Goal: Task Accomplishment & Management: Manage account settings

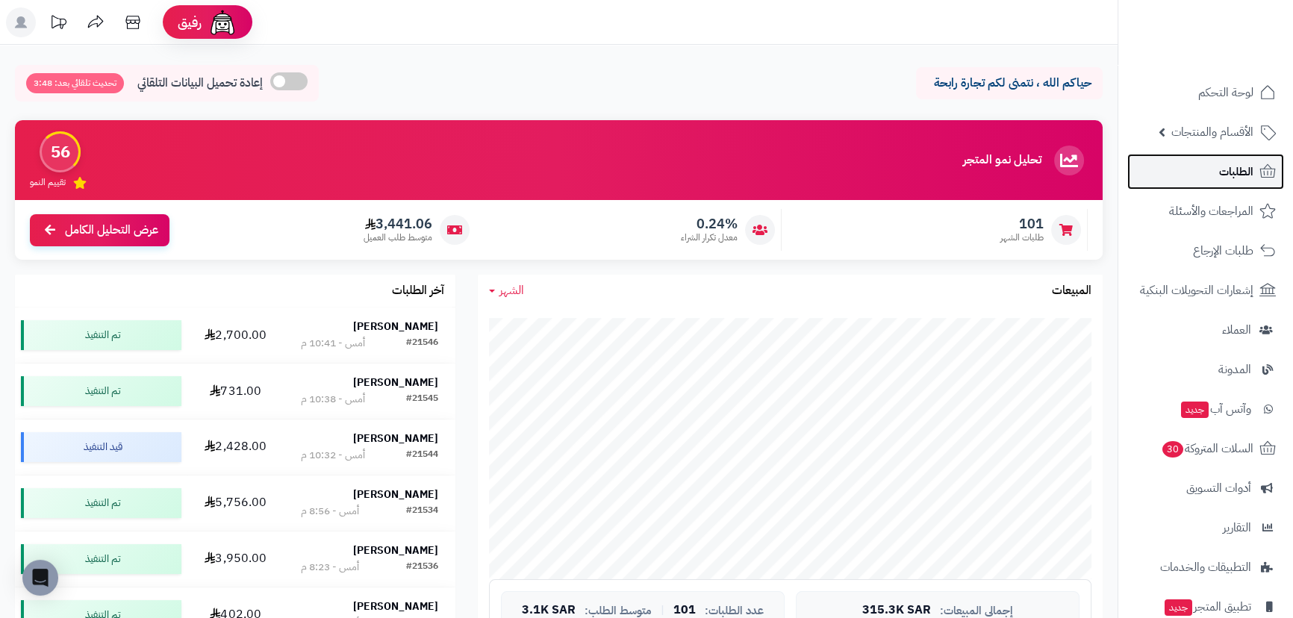
click at [1248, 185] on link "الطلبات" at bounding box center [1205, 172] width 157 height 36
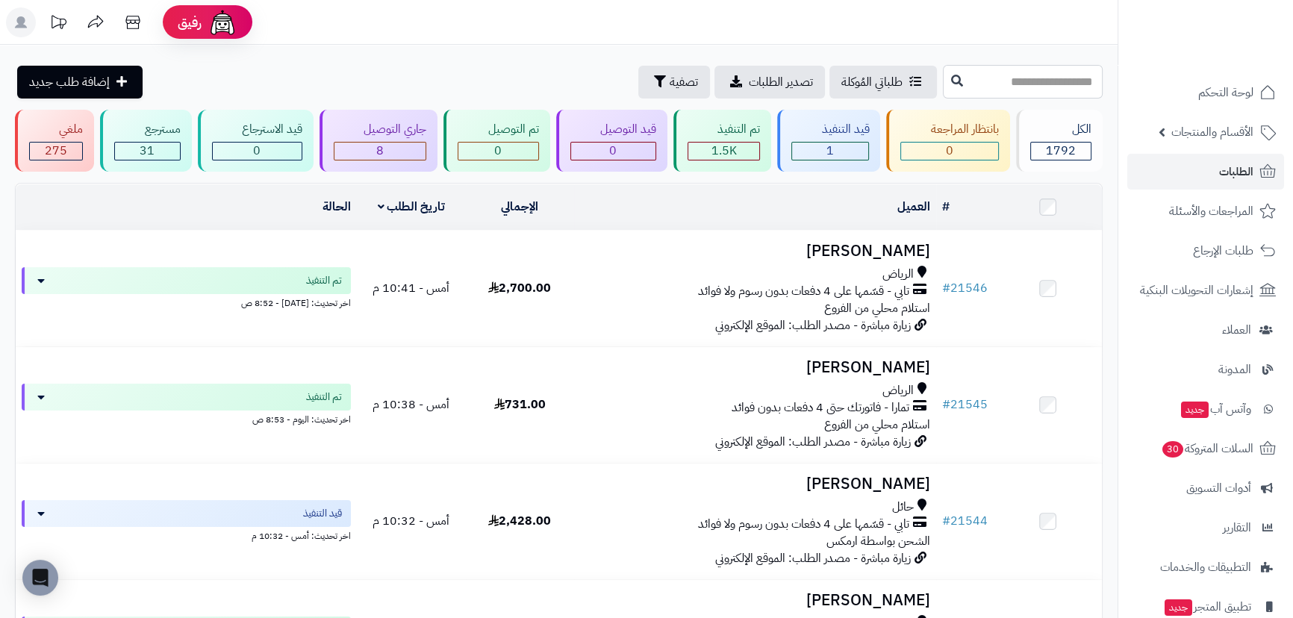
click at [943, 81] on input "text" at bounding box center [1023, 82] width 160 height 34
type input "*****"
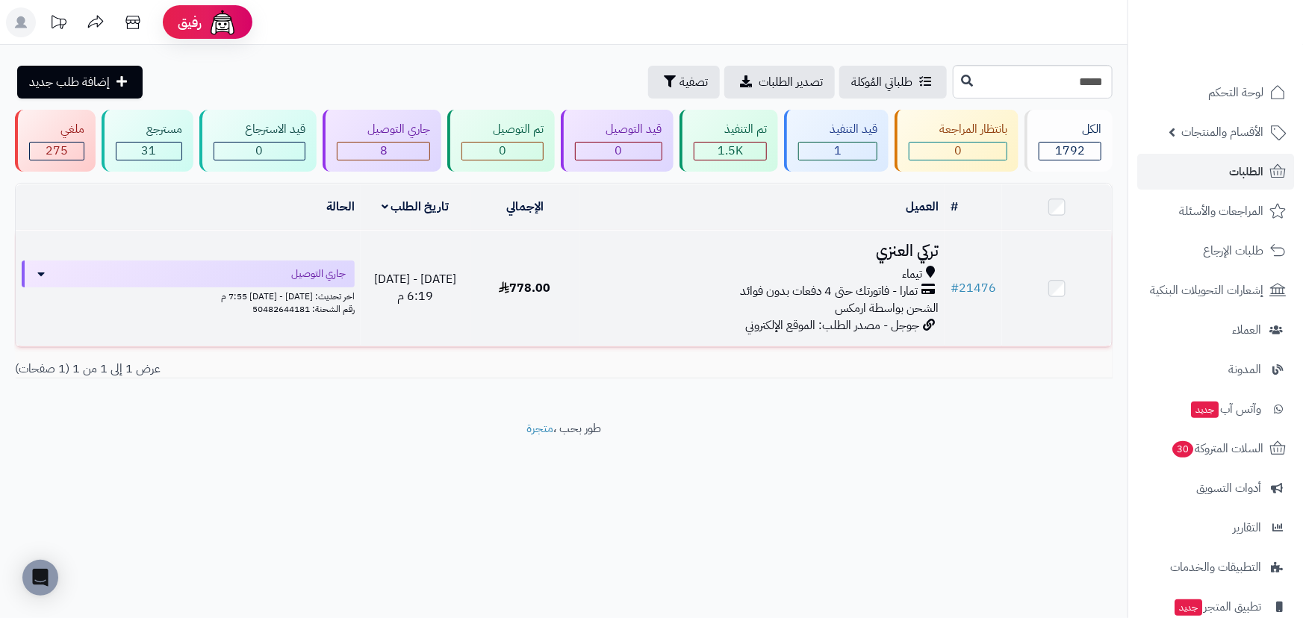
click at [888, 243] on h3 "تركي العنزي" at bounding box center [761, 251] width 353 height 17
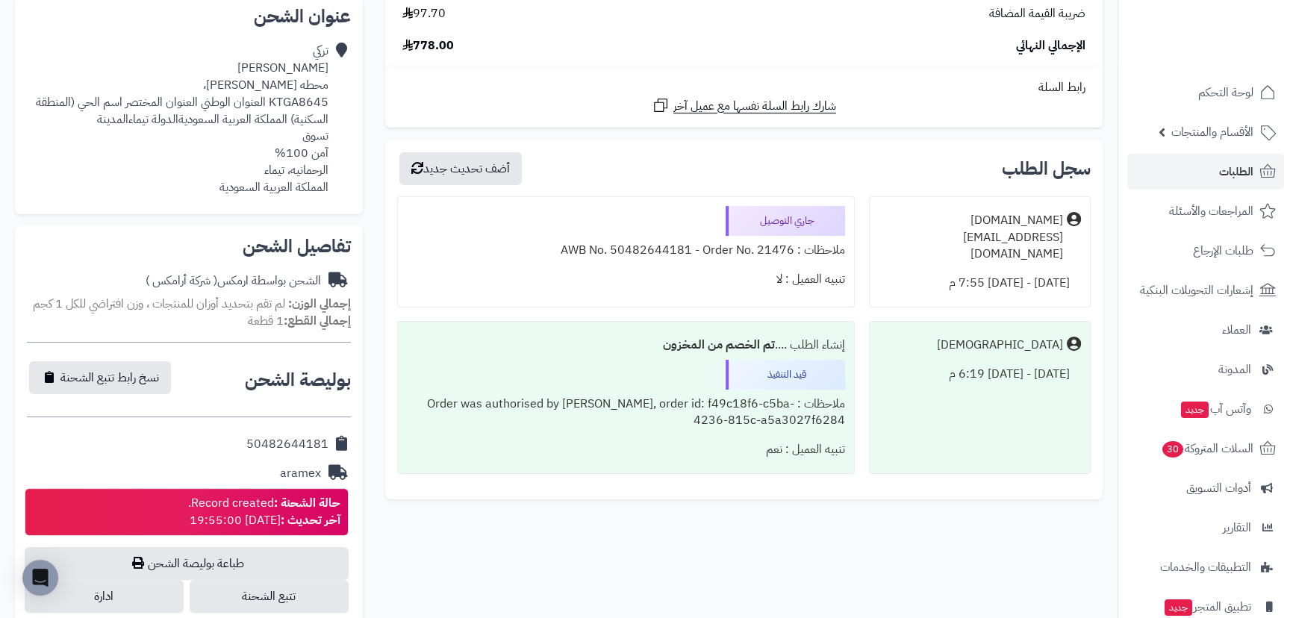
scroll to position [475, 0]
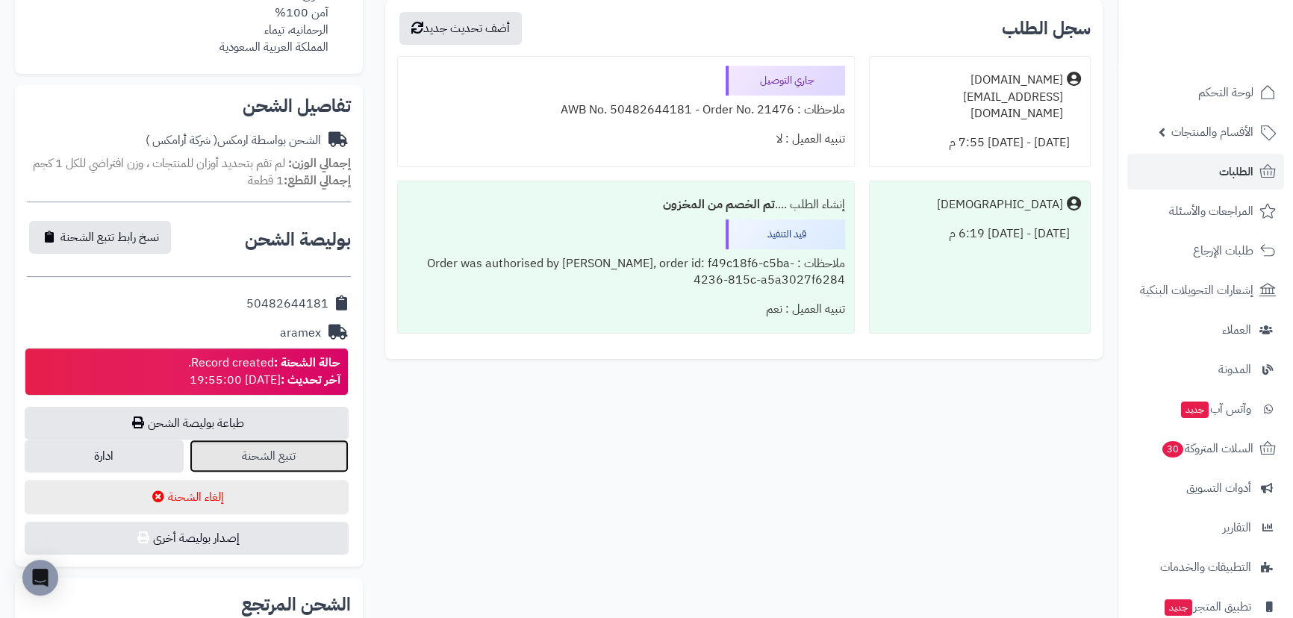
click at [314, 452] on link "تتبع الشحنة" at bounding box center [269, 456] width 159 height 33
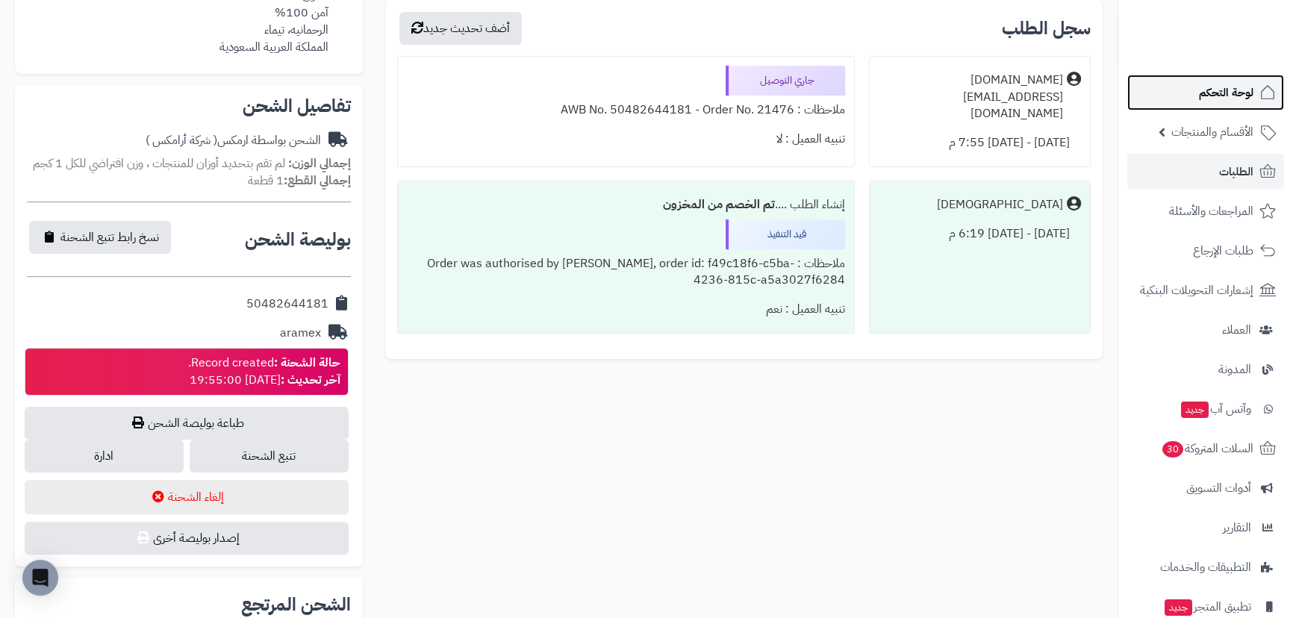
click at [1175, 96] on link "لوحة التحكم" at bounding box center [1205, 93] width 157 height 36
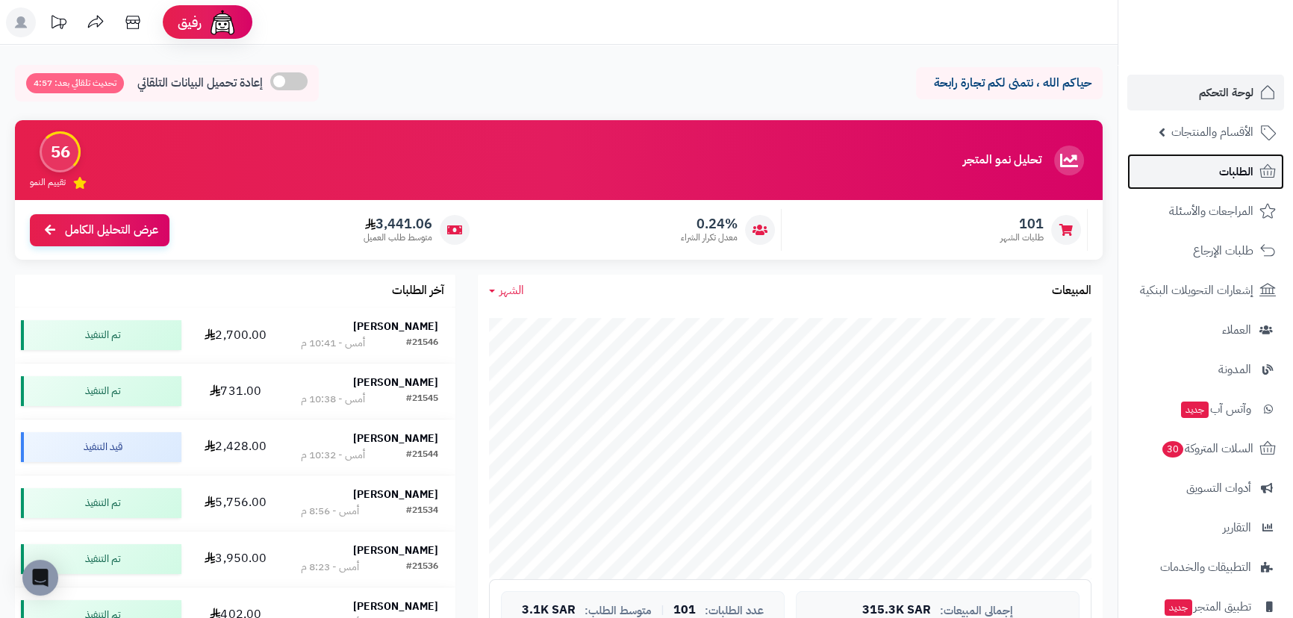
click at [1177, 186] on link "الطلبات" at bounding box center [1205, 172] width 157 height 36
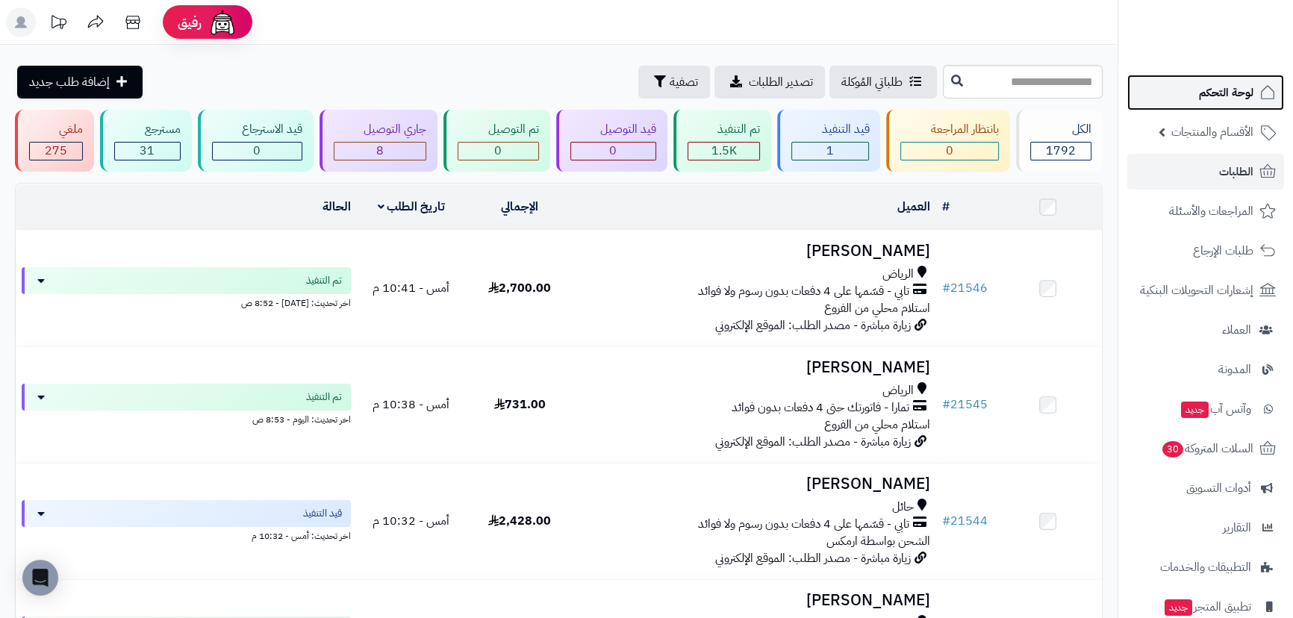
click at [1189, 89] on link "لوحة التحكم" at bounding box center [1205, 93] width 157 height 36
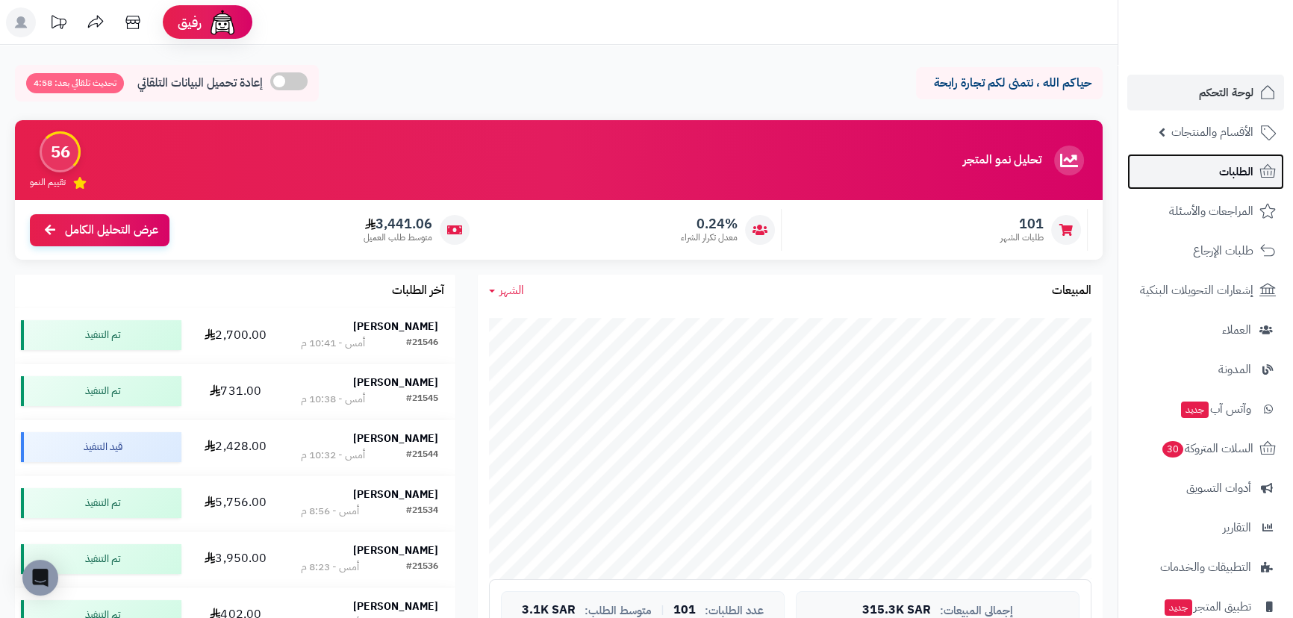
click at [1217, 158] on link "الطلبات" at bounding box center [1205, 172] width 157 height 36
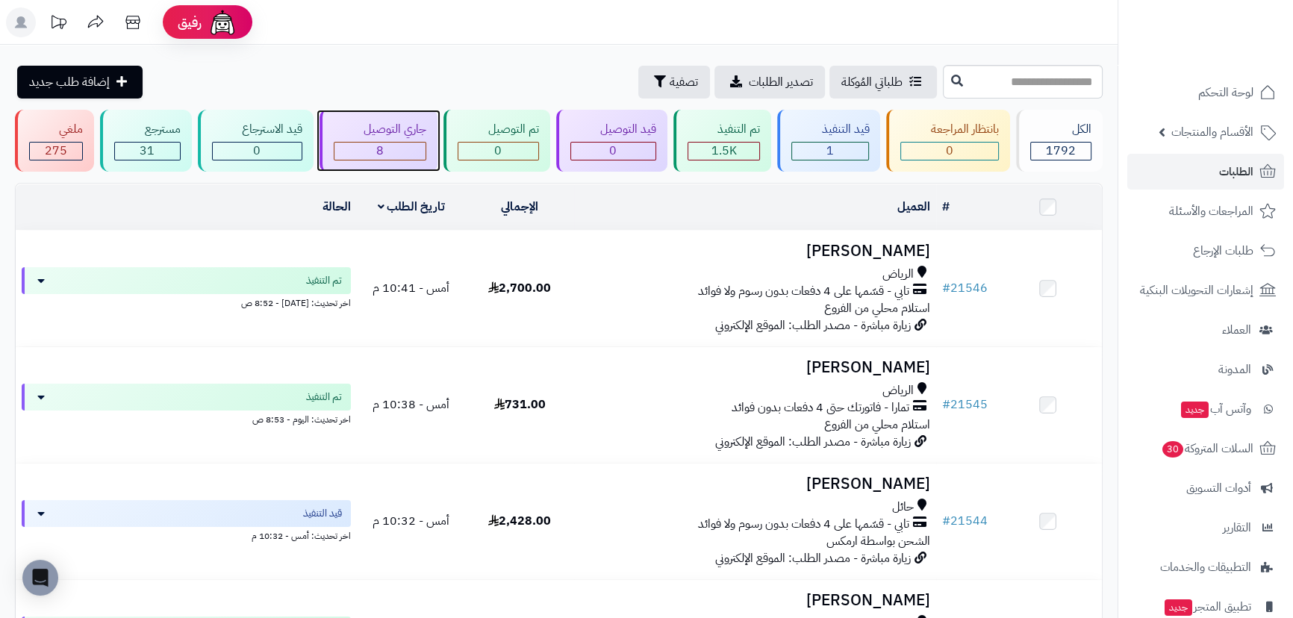
click at [390, 153] on div "8" at bounding box center [379, 151] width 91 height 17
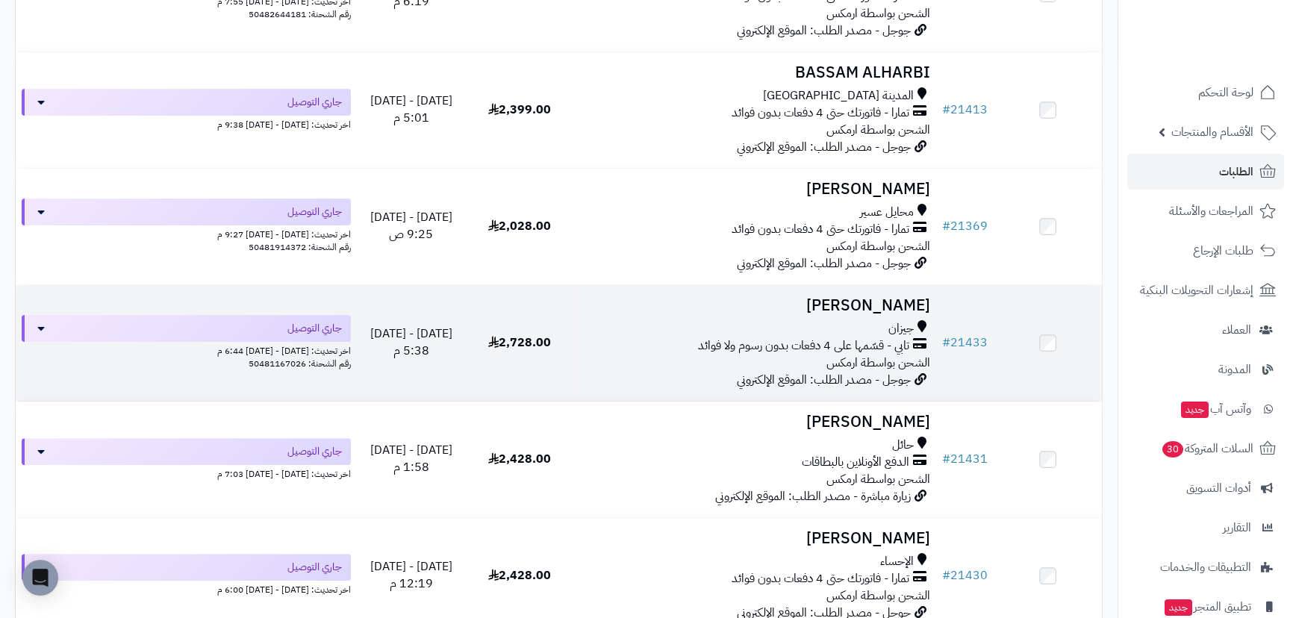
scroll to position [679, 0]
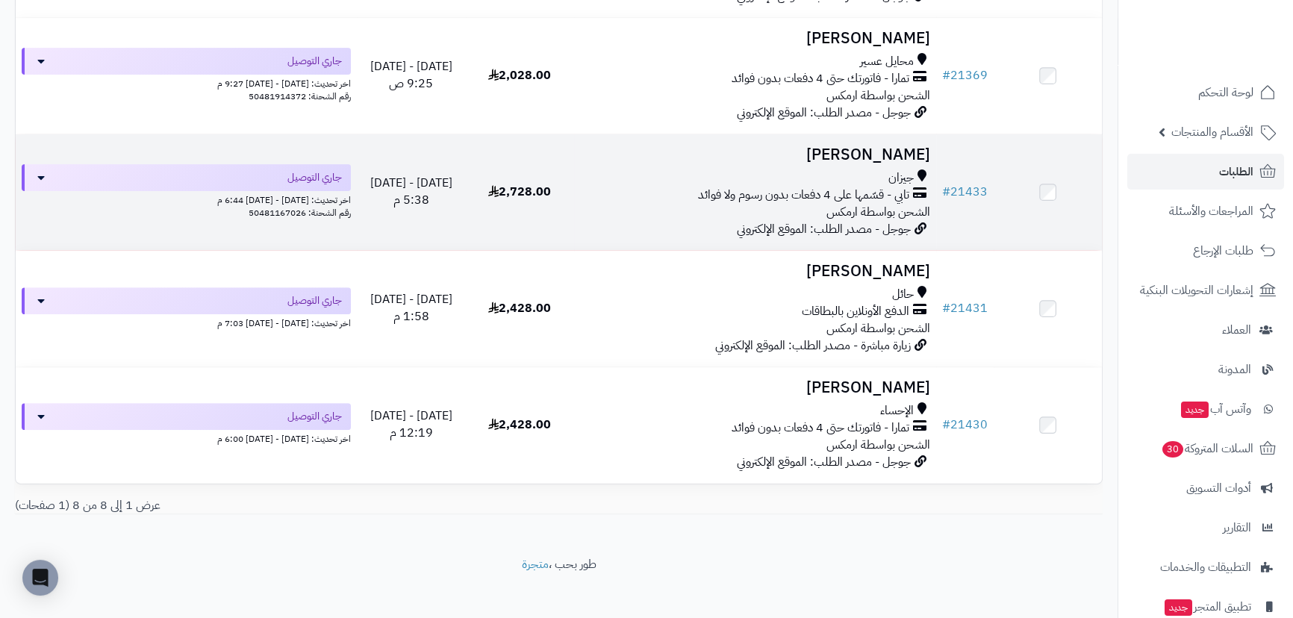
click at [894, 138] on td "[PERSON_NAME] جيزان تابي - قسّمها على 4 دفعات بدون رسوم ولا فوائد الشحن بواسطة …" at bounding box center [755, 192] width 362 height 116
click at [886, 157] on h3 "[PERSON_NAME]" at bounding box center [755, 154] width 350 height 17
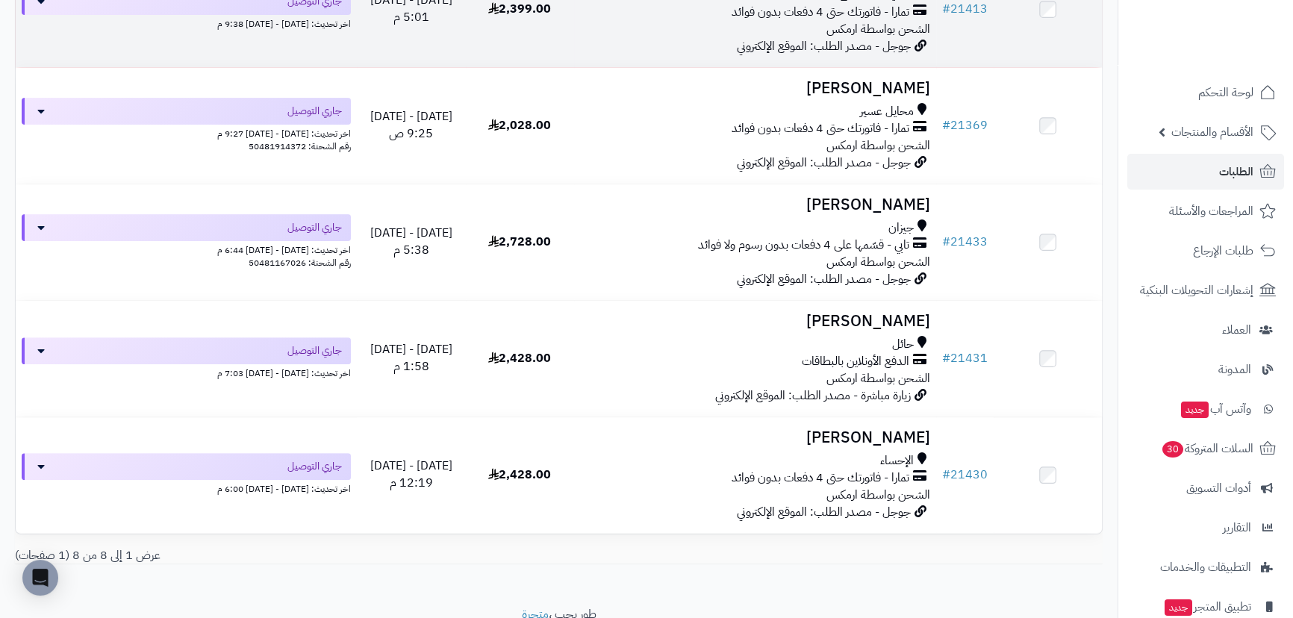
scroll to position [543, 0]
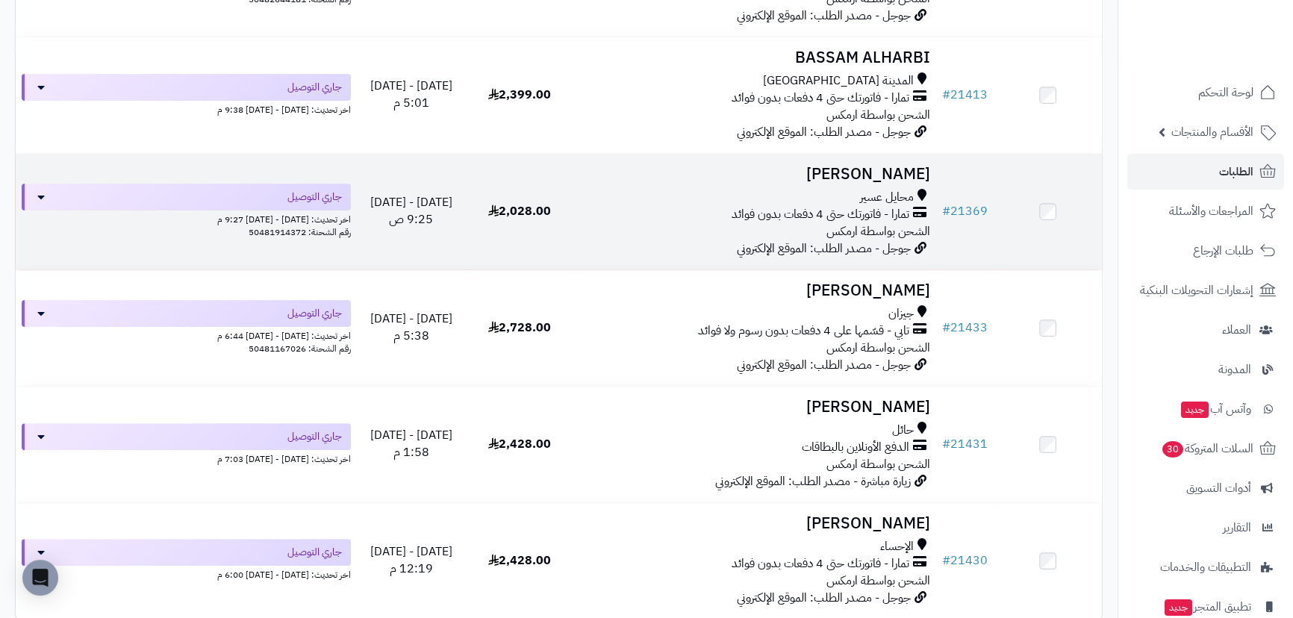
click at [879, 169] on h3 "[PERSON_NAME]" at bounding box center [755, 174] width 350 height 17
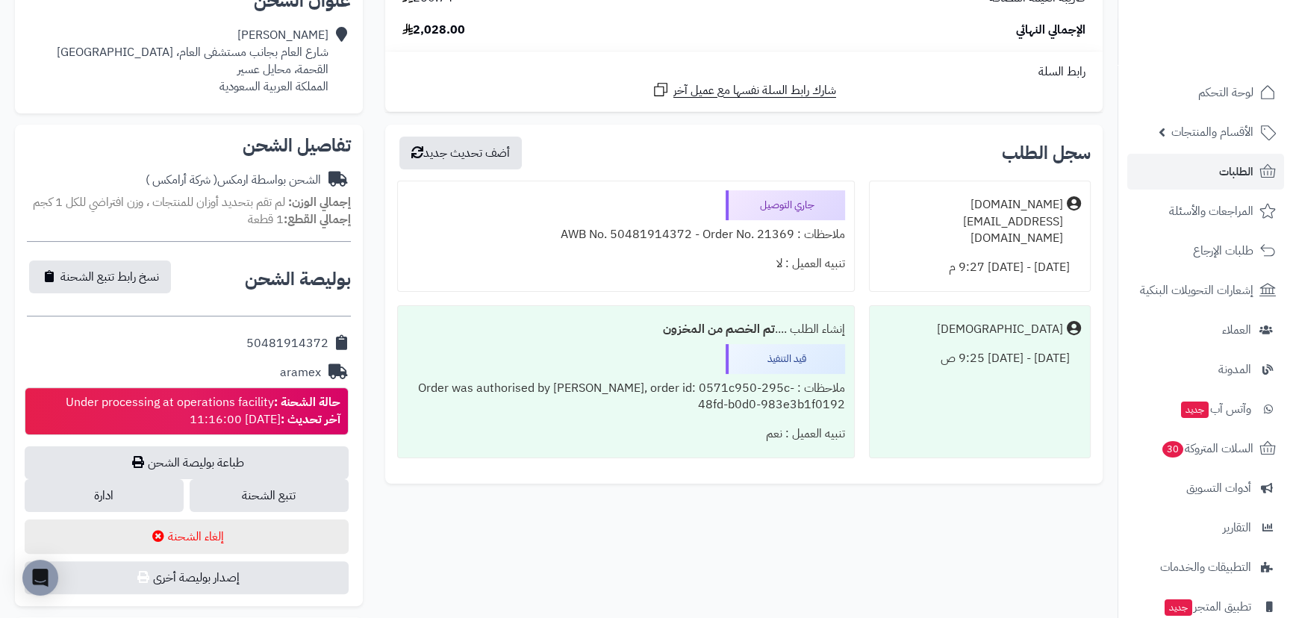
scroll to position [475, 0]
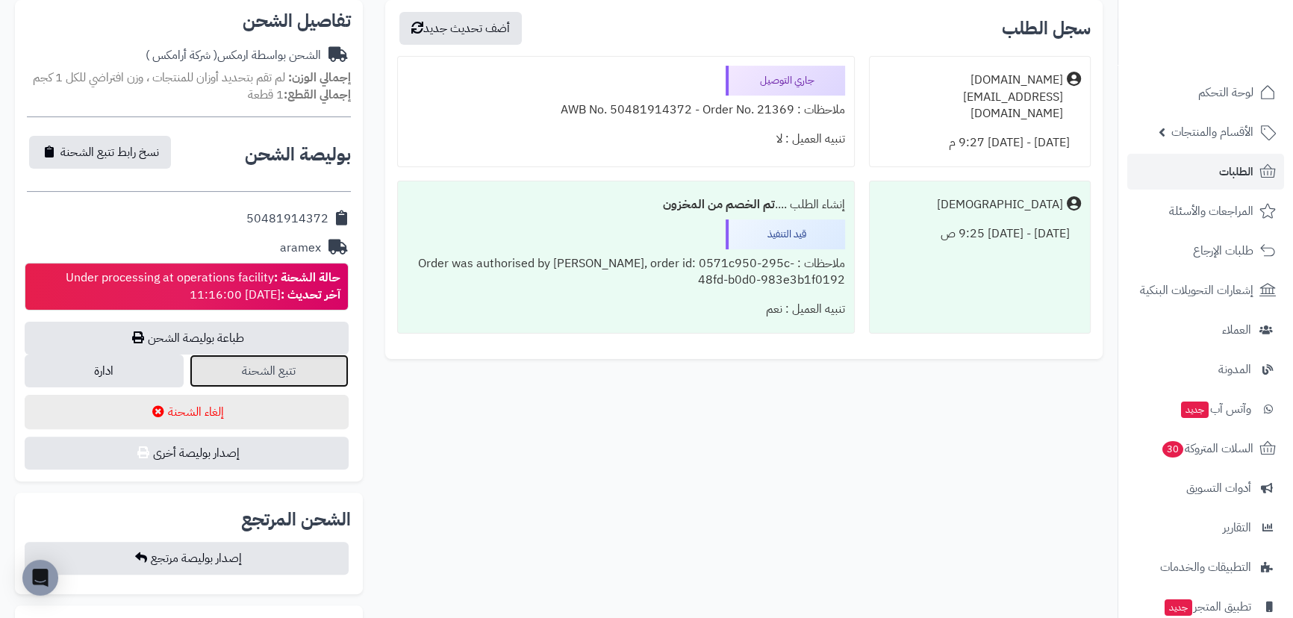
click at [255, 379] on link "تتبع الشحنة" at bounding box center [269, 371] width 159 height 33
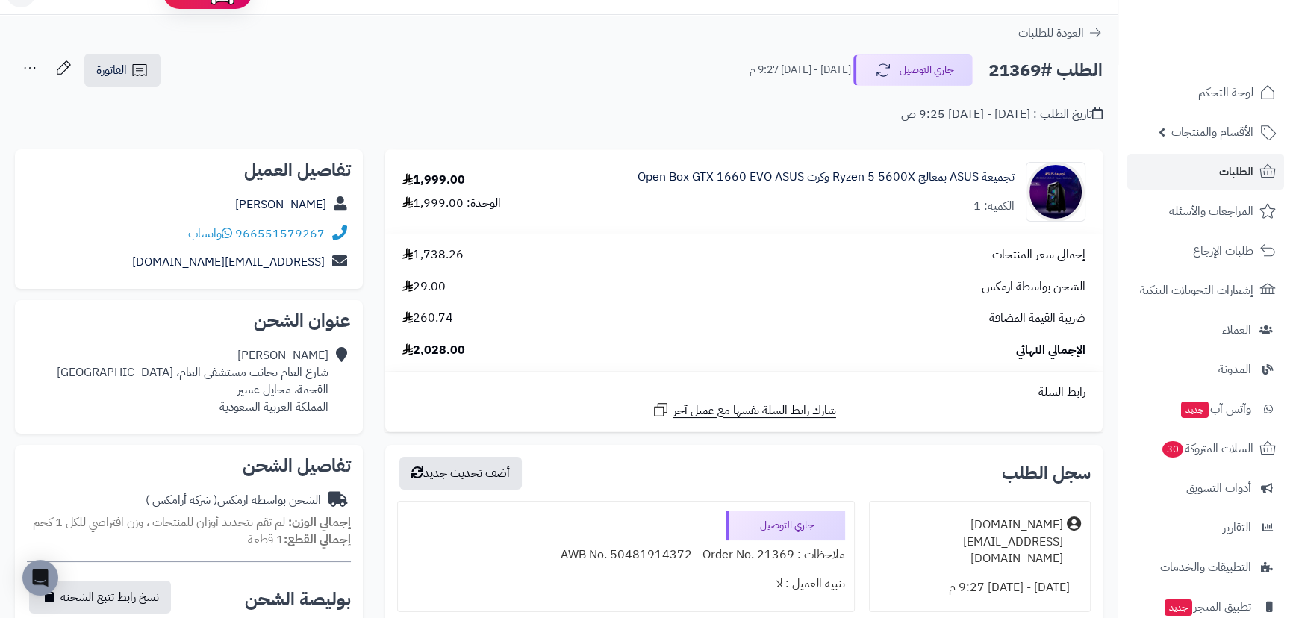
scroll to position [0, 0]
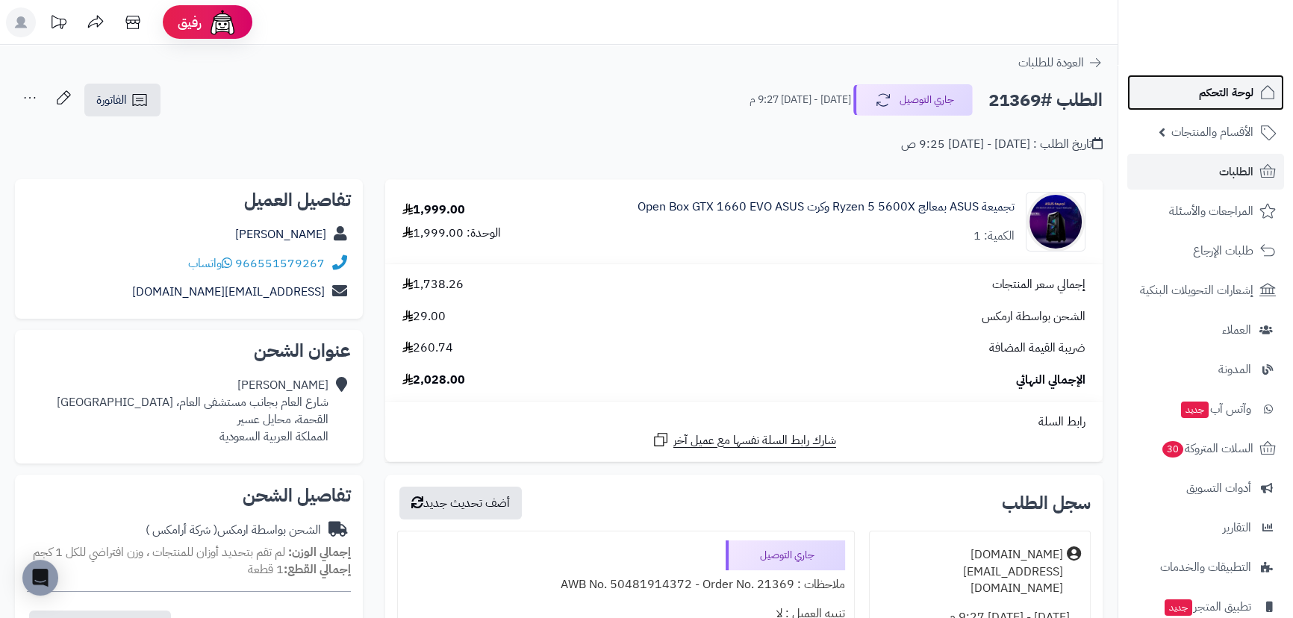
click at [1243, 83] on span "لوحة التحكم" at bounding box center [1226, 92] width 54 height 21
